Goal: Obtain resource: Download file/media

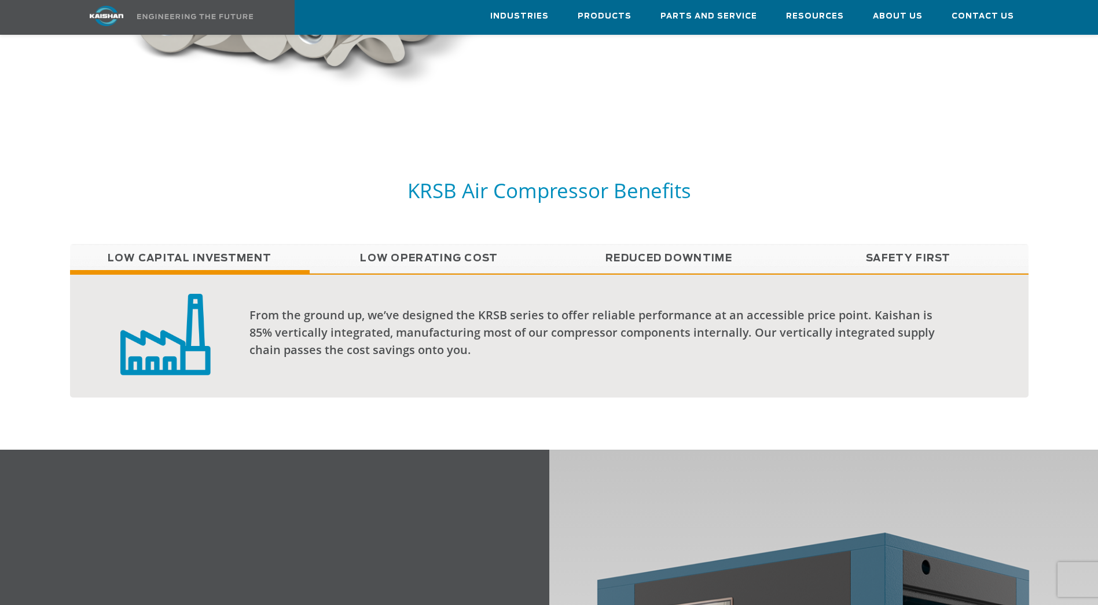
scroll to position [984, 0]
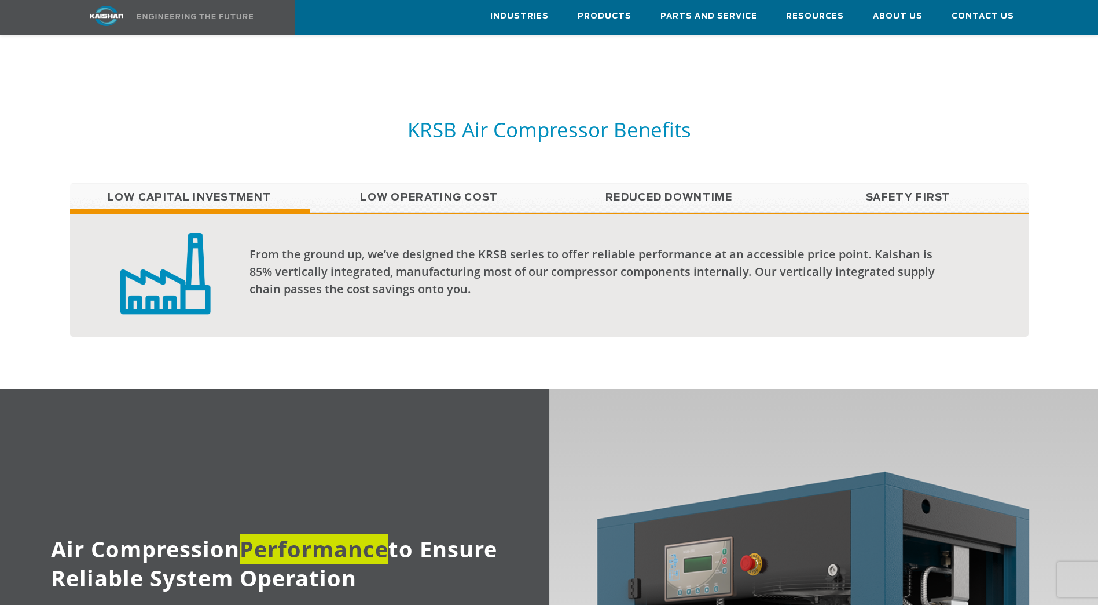
click at [442, 183] on link "Low Operating Cost" at bounding box center [430, 197] width 240 height 29
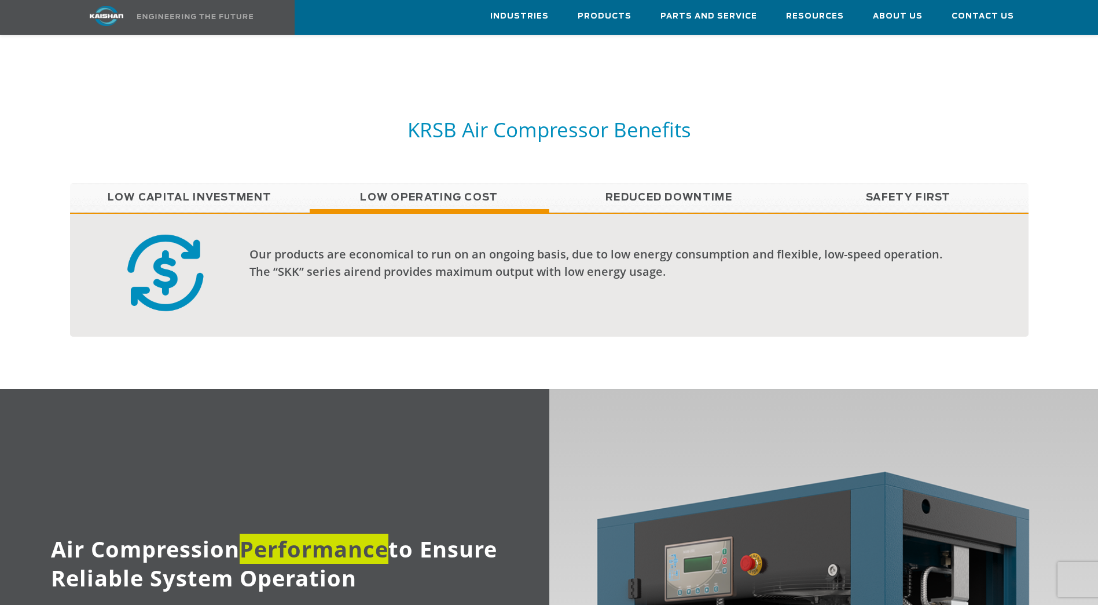
click at [636, 184] on link "Reduced Downtime" at bounding box center [670, 197] width 240 height 29
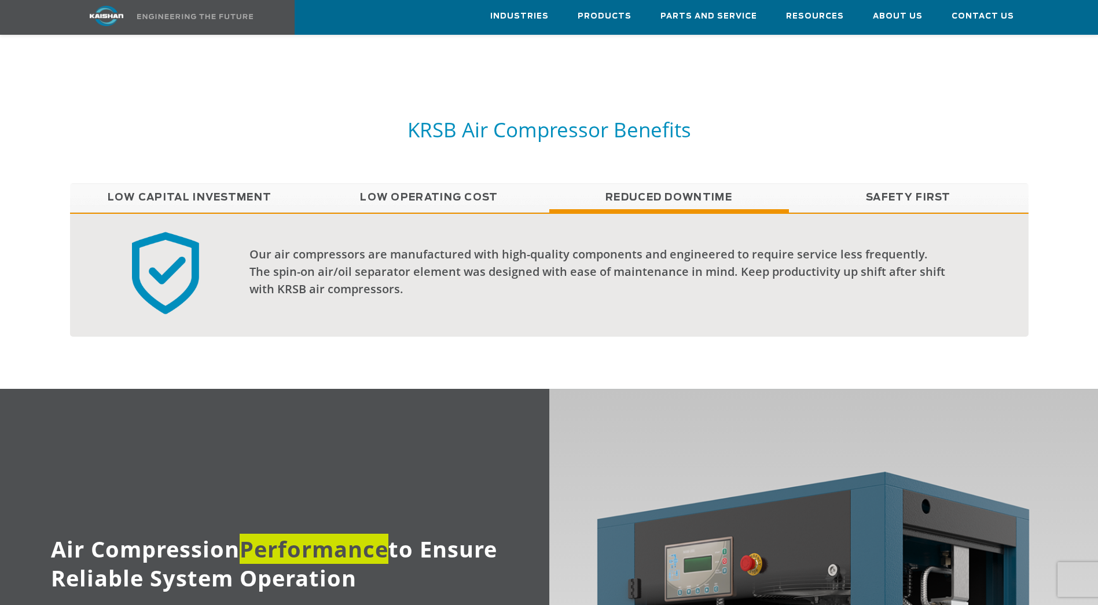
click at [905, 183] on link "Safety First" at bounding box center [909, 197] width 240 height 29
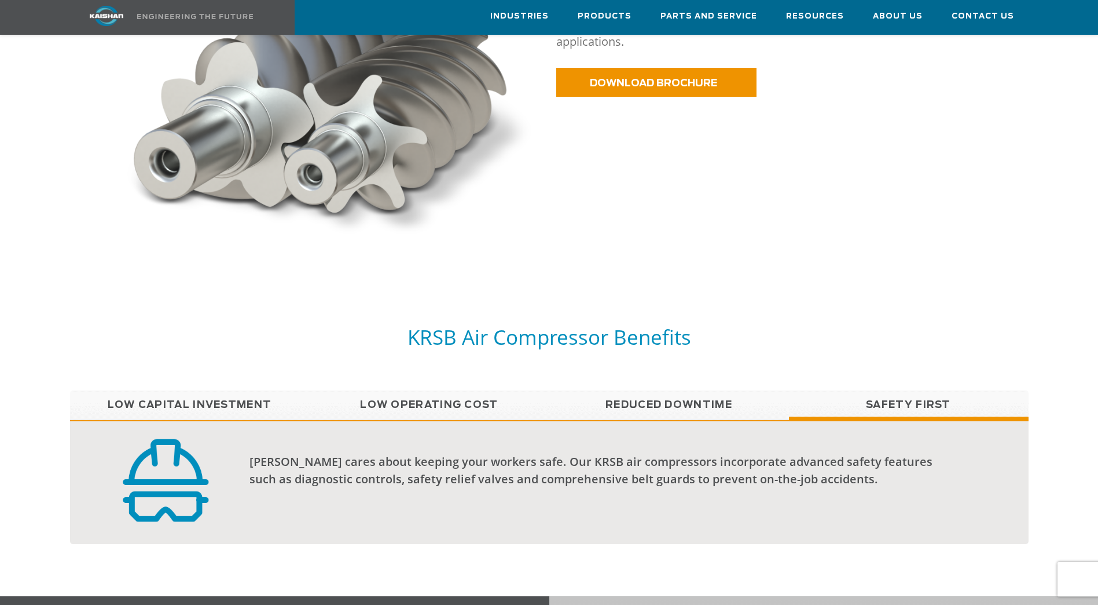
scroll to position [521, 0]
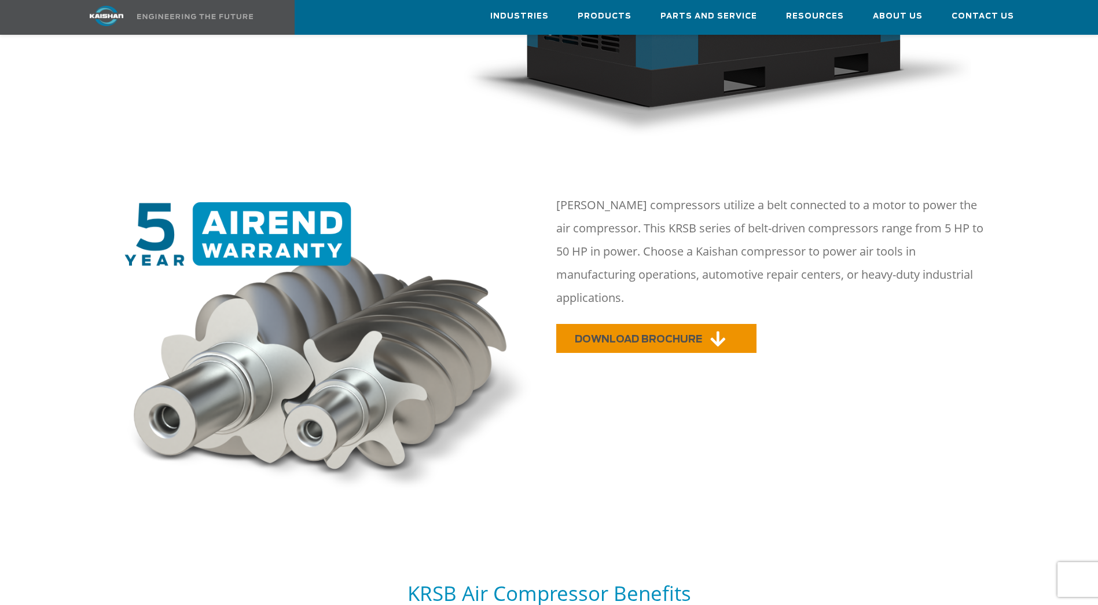
click at [673, 334] on span "DOWNLOAD BROCHURE" at bounding box center [638, 339] width 127 height 10
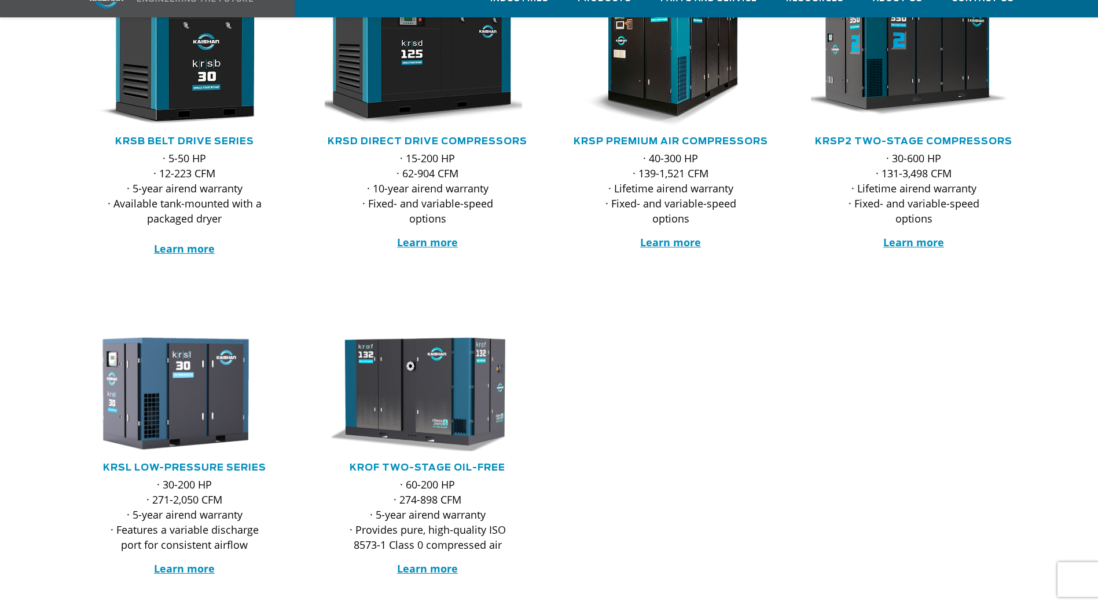
scroll to position [290, 0]
